Goal: Transaction & Acquisition: Purchase product/service

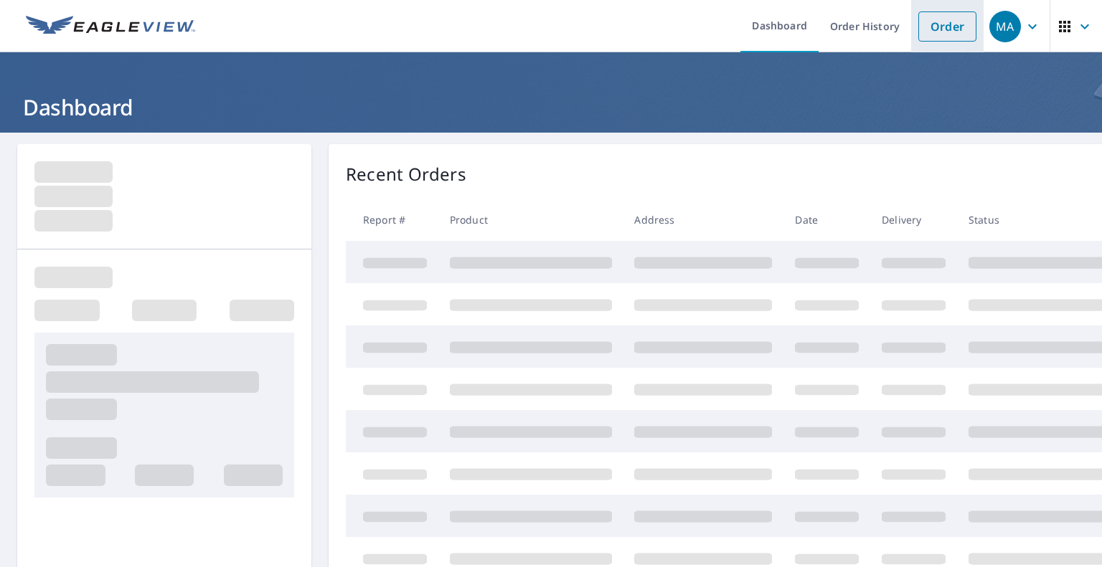
click at [926, 22] on link "Order" at bounding box center [947, 26] width 58 height 30
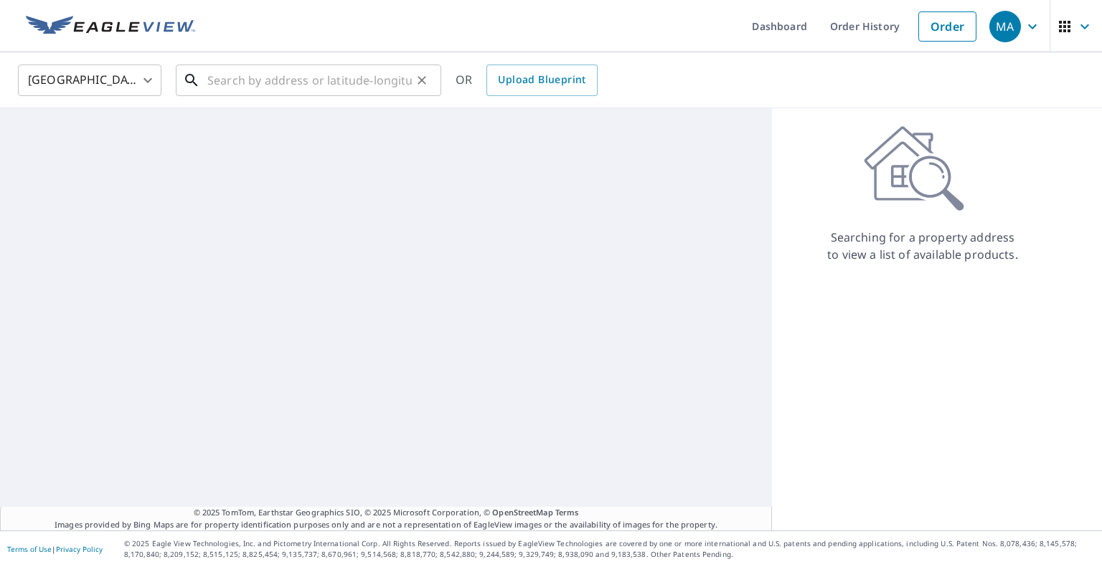
click at [354, 77] on input "text" at bounding box center [309, 80] width 204 height 40
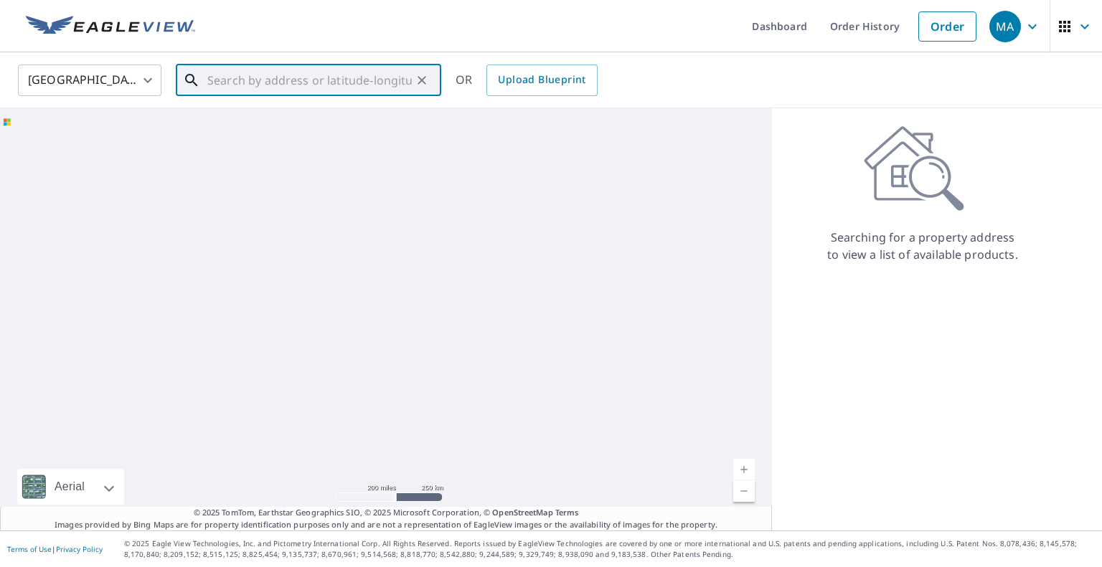
paste input "[STREET_ADDRESS]"
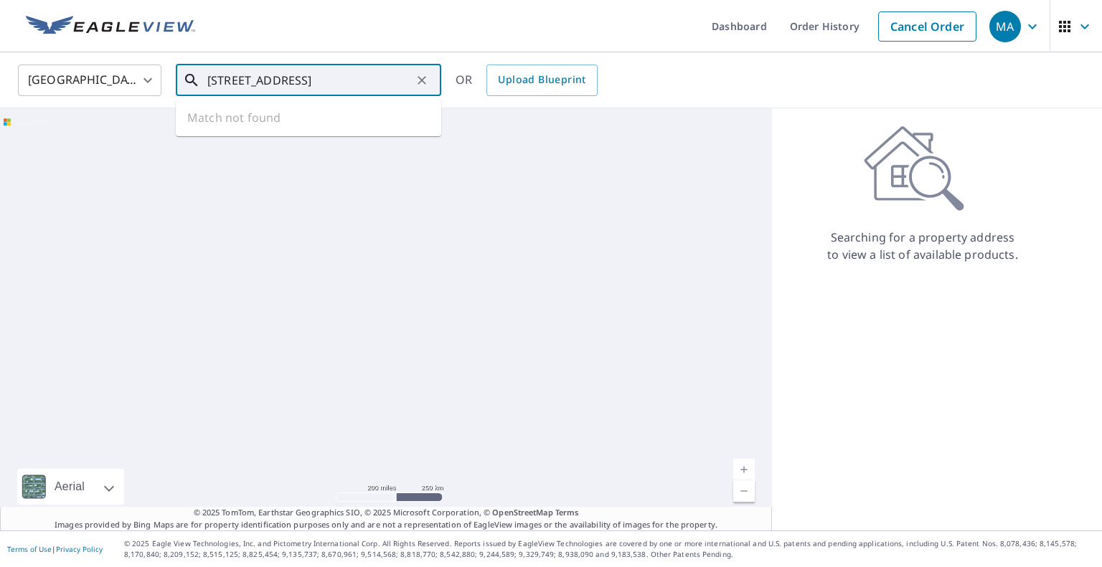
scroll to position [0, 16]
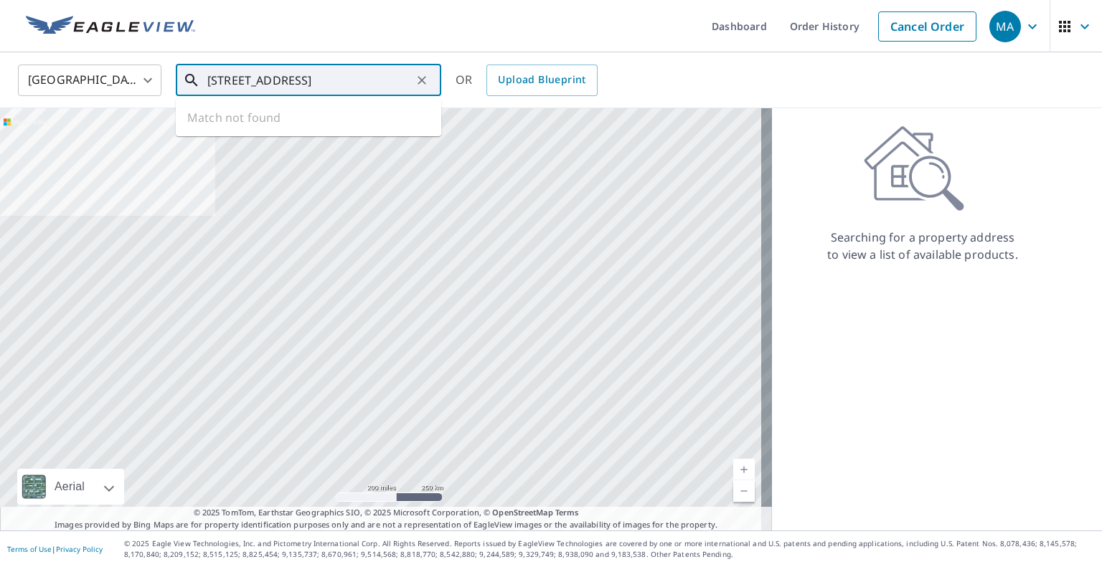
type input "[STREET_ADDRESS]"
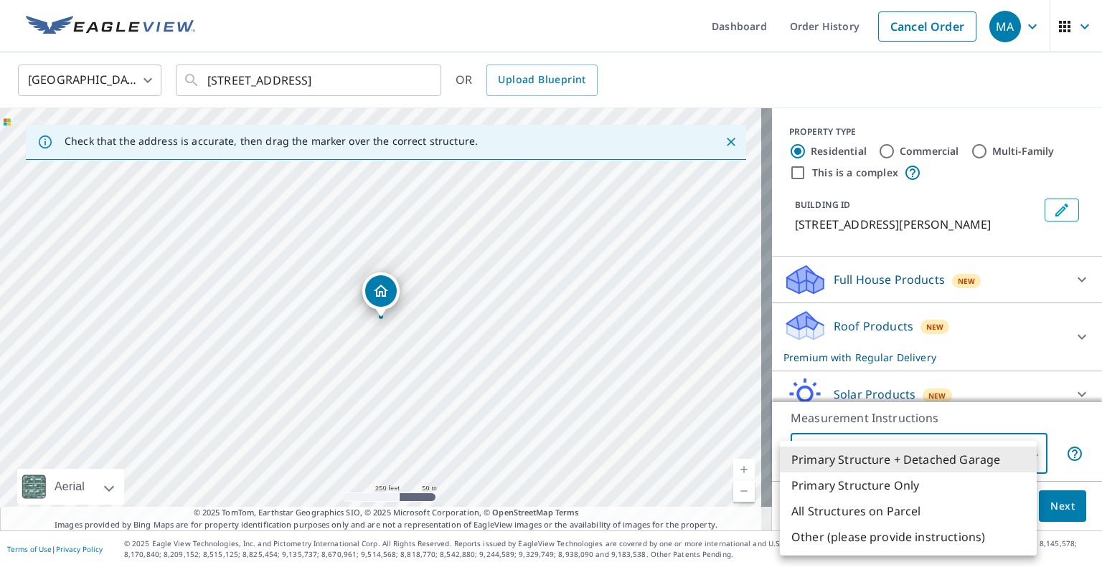
click at [951, 468] on body "MA MA Dashboard Order History Cancel Order MA [GEOGRAPHIC_DATA] [GEOGRAPHIC_DAT…" at bounding box center [551, 283] width 1102 height 567
click at [930, 491] on li "Primary Structure Only" at bounding box center [908, 486] width 257 height 26
type input "2"
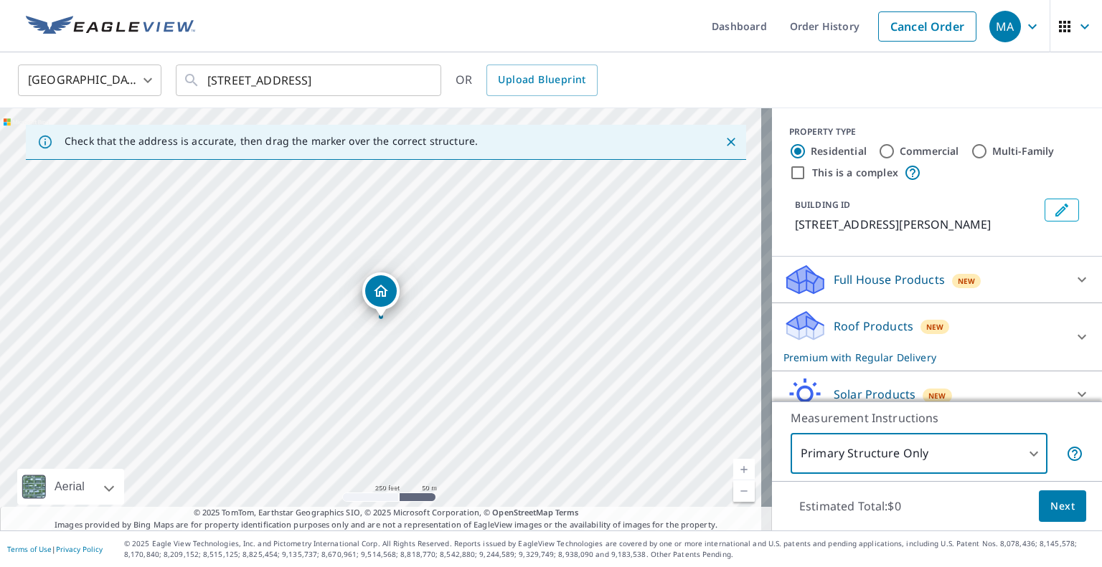
click at [1039, 498] on button "Next" at bounding box center [1062, 507] width 47 height 32
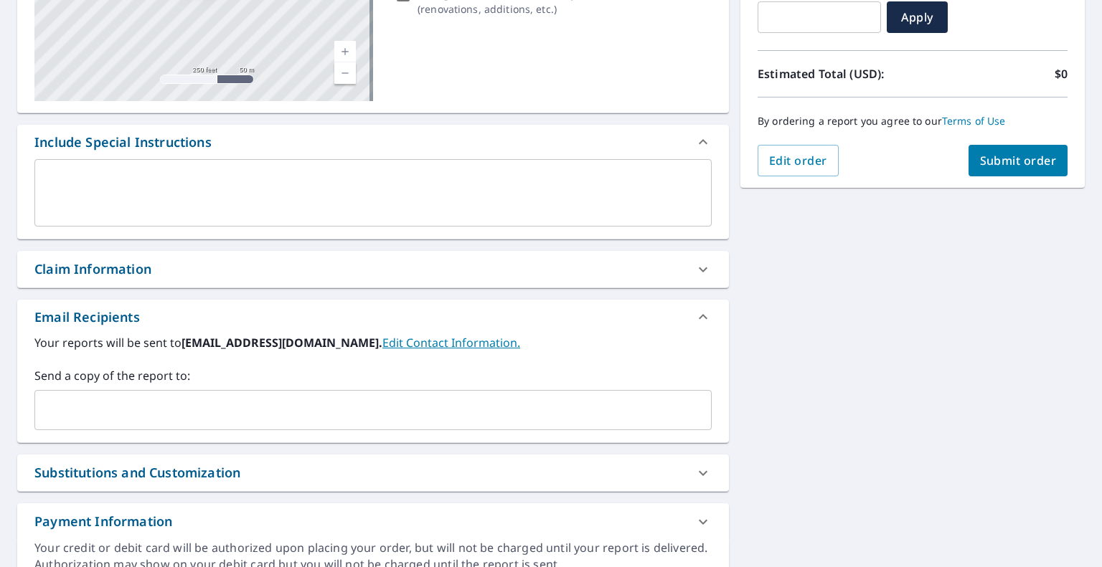
scroll to position [334, 0]
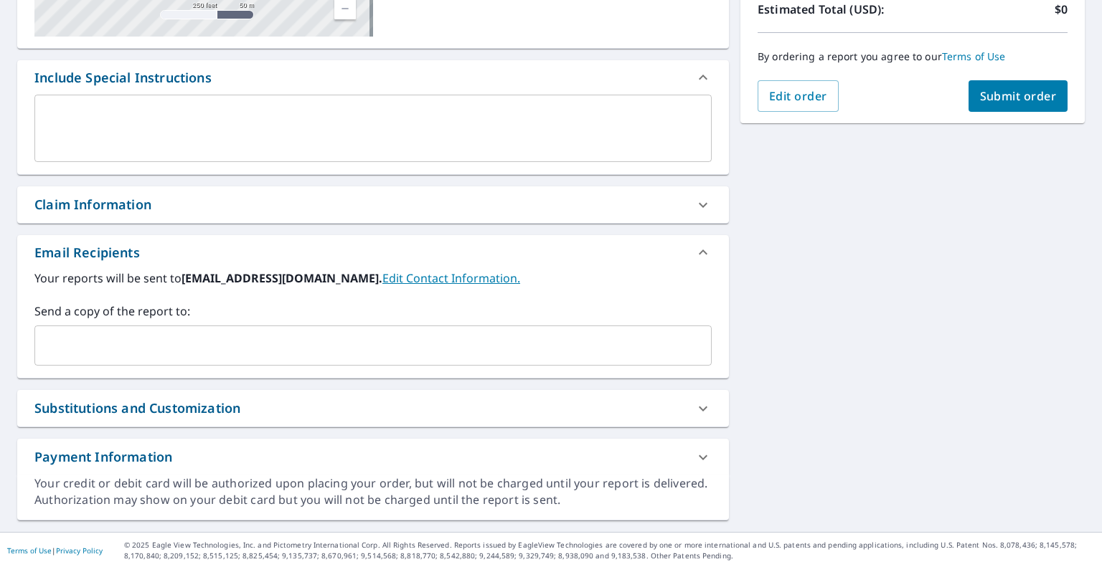
click at [329, 353] on input "text" at bounding box center [362, 345] width 643 height 27
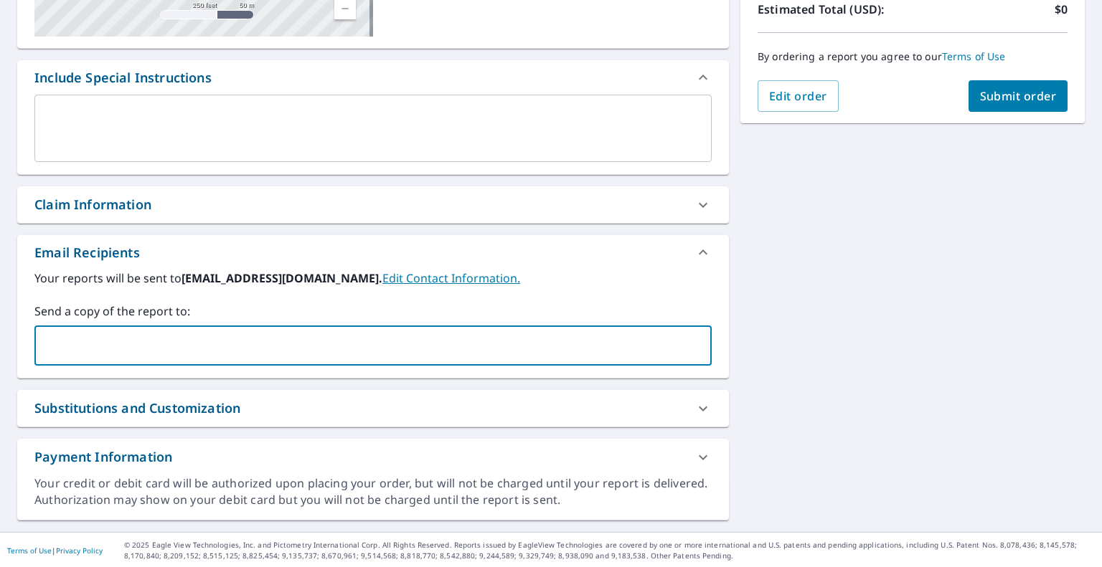
paste input "[EMAIL_ADDRESS][DOMAIN_NAME]"
type input "[EMAIL_ADDRESS][DOMAIN_NAME]"
checkbox input "true"
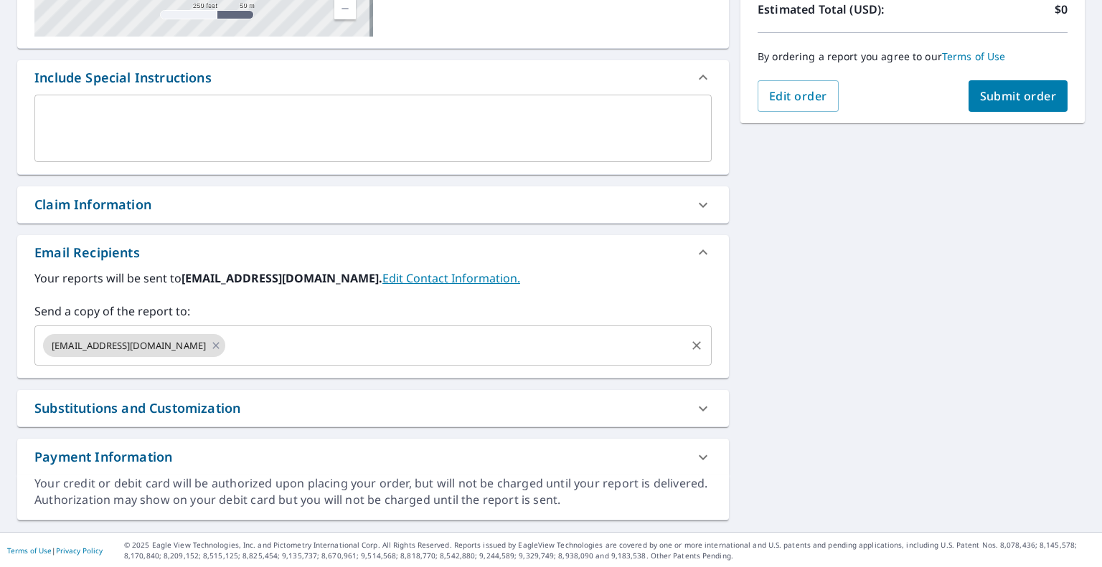
click at [580, 339] on input "text" at bounding box center [455, 345] width 456 height 27
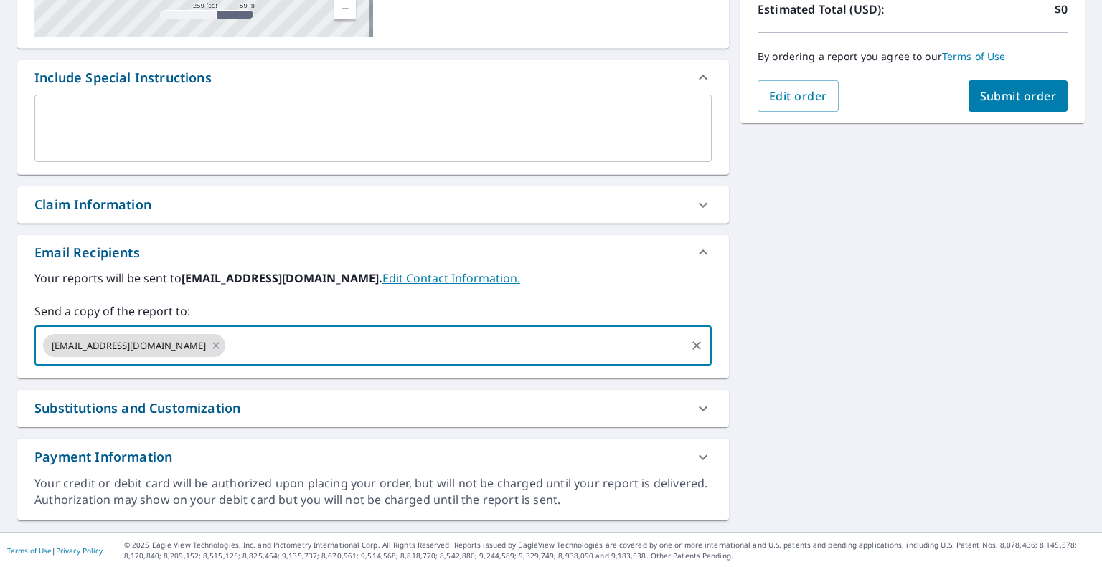
paste input "[EMAIL_ADDRESS][DOMAIN_NAME]"
type input "[EMAIL_ADDRESS][DOMAIN_NAME]"
click at [856, 349] on div "[STREET_ADDRESS][PERSON_NAME] A standard road map Aerial A detailed look from a…" at bounding box center [551, 165] width 1102 height 734
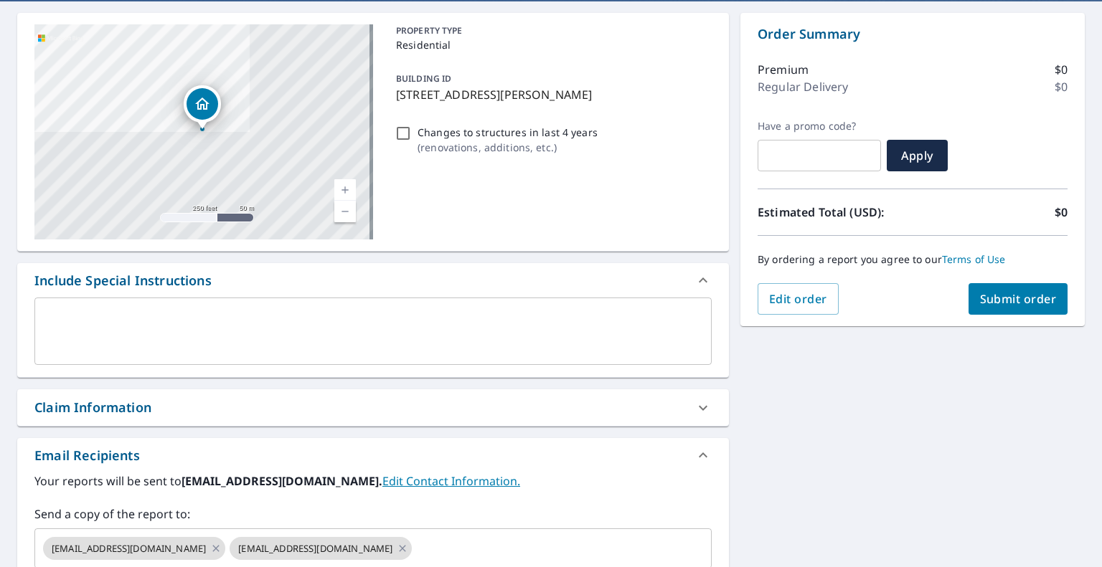
scroll to position [47, 0]
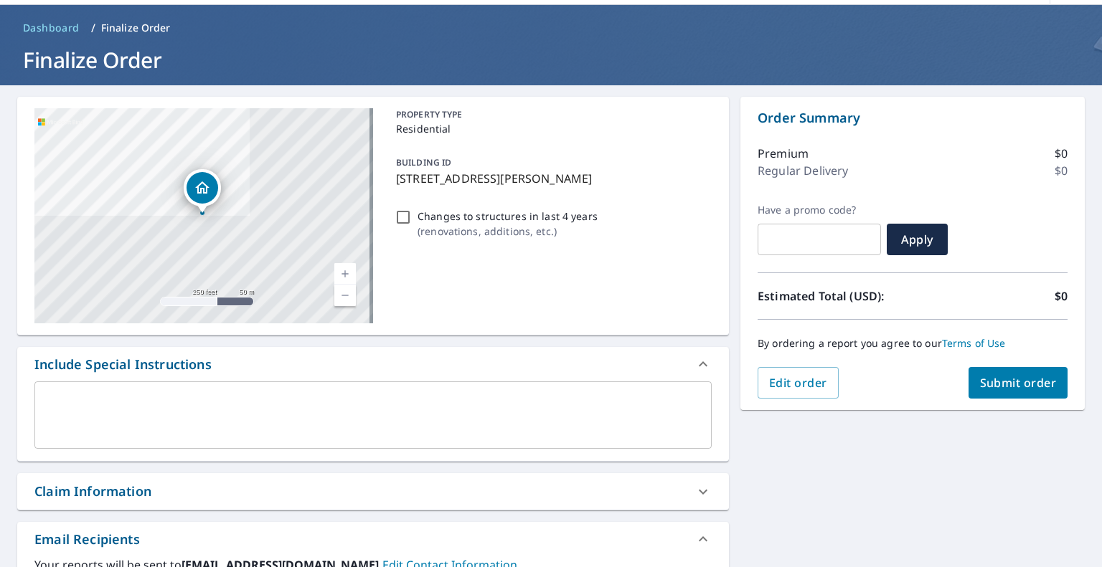
click at [988, 384] on span "Submit order" at bounding box center [1018, 383] width 77 height 16
checkbox input "true"
